Goal: Ask a question

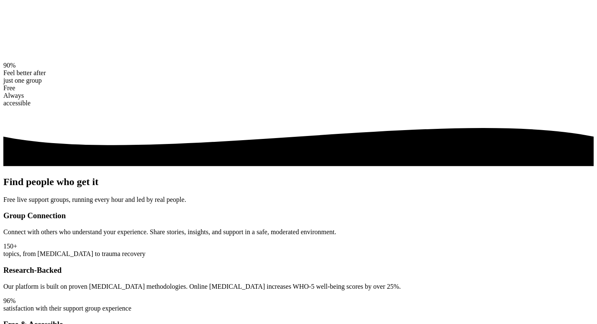
scroll to position [149, 0]
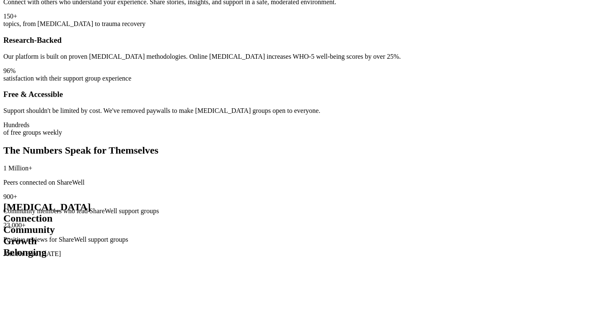
scroll to position [0, 0]
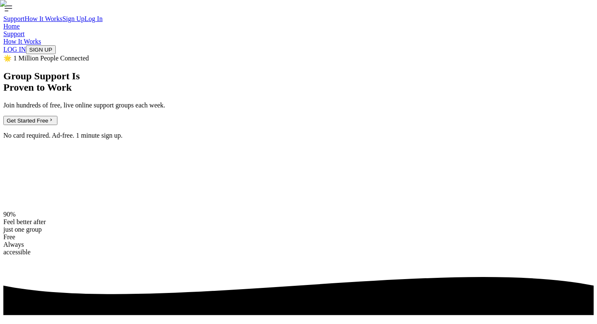
click at [25, 30] on link "Support" at bounding box center [13, 33] width 21 height 7
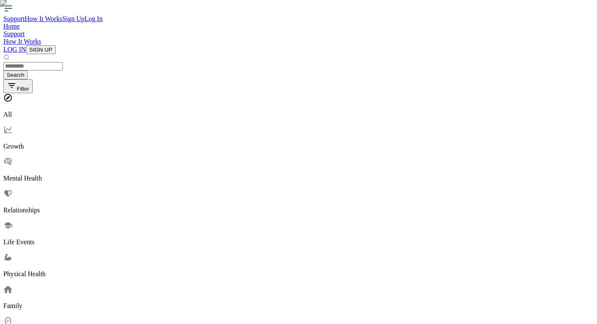
click at [63, 66] on input "text" at bounding box center [33, 66] width 60 height 8
type input "*"
click at [171, 174] on p "Mental Health" at bounding box center [298, 178] width 590 height 8
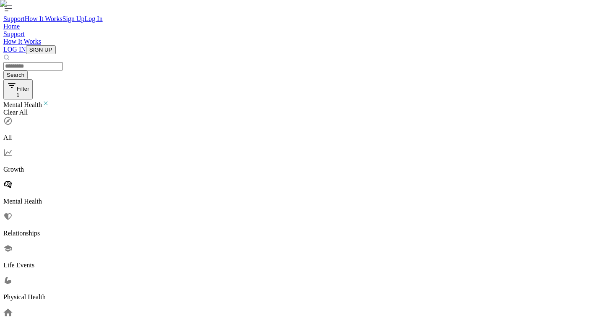
click at [49, 99] on icon at bounding box center [46, 103] width 8 height 8
